Goal: Information Seeking & Learning: Find specific fact

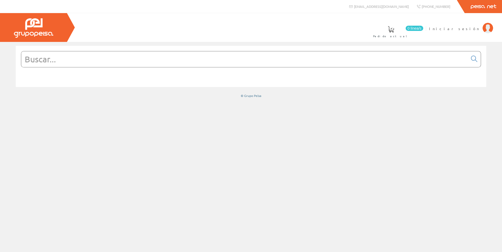
type input "caja con tapa"
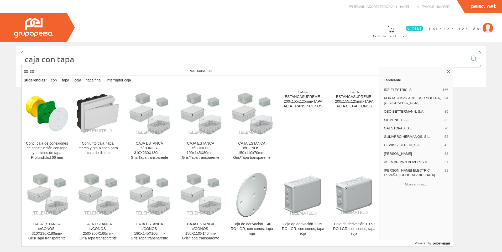
click at [465, 30] on span "Iniciar sesión" at bounding box center [454, 28] width 51 height 5
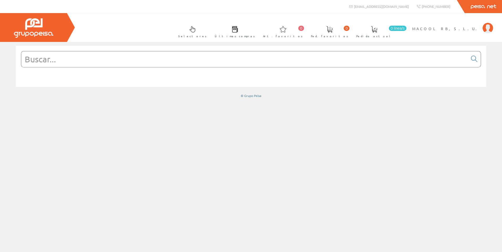
click at [118, 61] on input "text" at bounding box center [244, 59] width 446 height 16
paste input "GARD6441"
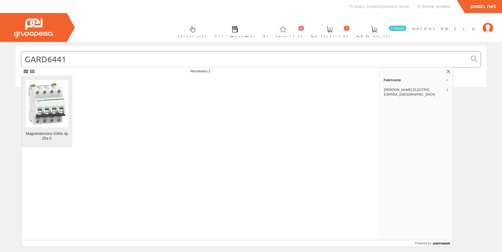
type input "GARD6441"
click at [39, 104] on img at bounding box center [47, 104] width 43 height 43
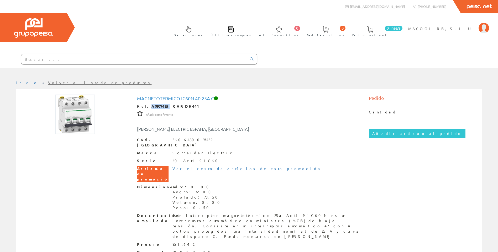
drag, startPoint x: 162, startPoint y: 106, endPoint x: 145, endPoint y: 105, distance: 16.3
click at [151, 105] on strong "A9F79425 GARD6441" at bounding box center [176, 106] width 50 height 5
copy strong "A9F79425"
click at [176, 107] on strong "A9F79425 GARD6441" at bounding box center [176, 106] width 50 height 5
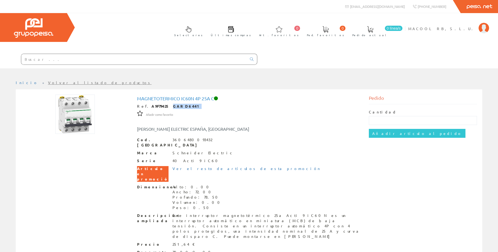
copy strong "GARD6441"
